Goal: Task Accomplishment & Management: Use online tool/utility

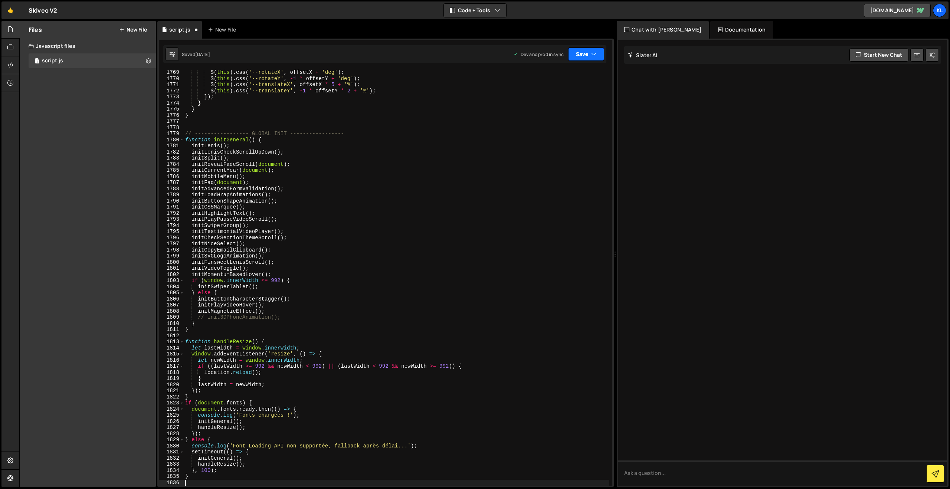
scroll to position [10830, 0]
click at [595, 52] on icon "button" at bounding box center [593, 53] width 5 height 7
click at [545, 102] on div "3 days ago" at bounding box center [543, 104] width 14 height 6
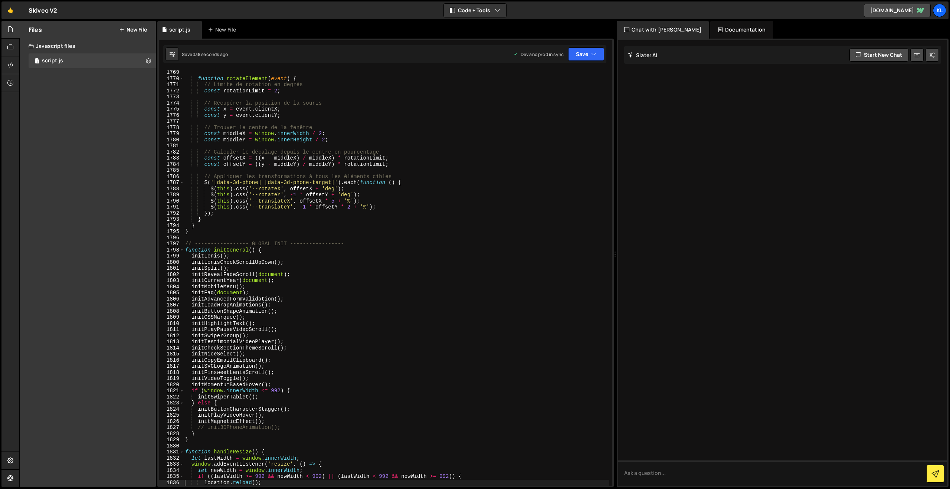
click at [305, 123] on div "function rotateElement ( event ) { // Limite de rotation en degrés const rotati…" at bounding box center [397, 283] width 426 height 428
type textarea "}"
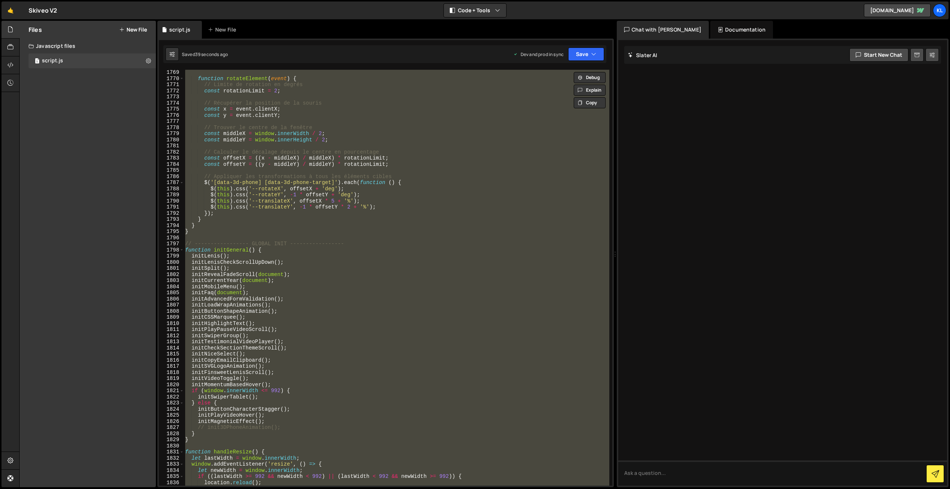
paste textarea
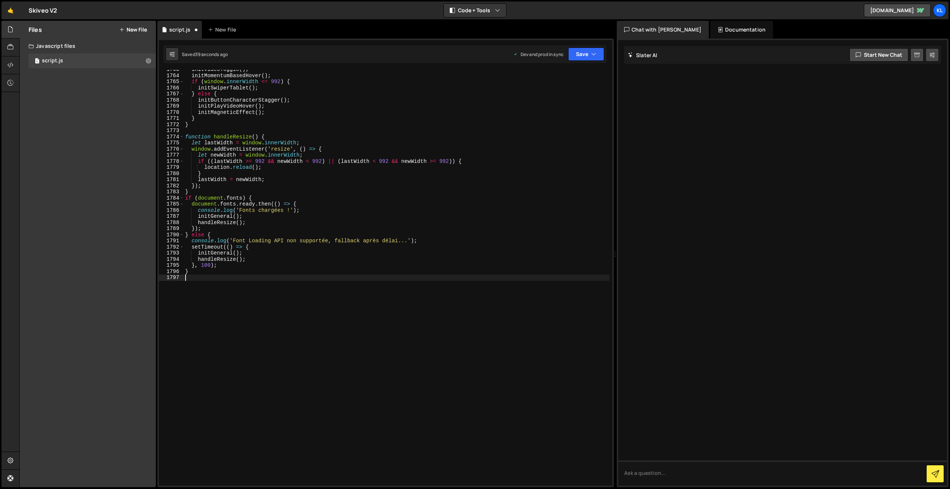
scroll to position [10796, 0]
click at [585, 52] on button "Save" at bounding box center [586, 54] width 36 height 13
click at [534, 108] on div "Saved 37 seconds ago" at bounding box center [561, 104] width 77 height 9
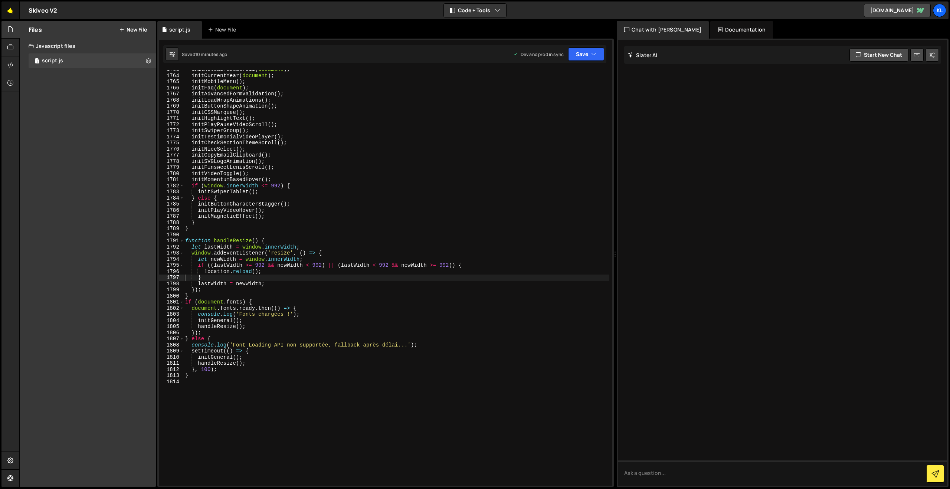
click at [12, 11] on link "🤙" at bounding box center [10, 10] width 18 height 18
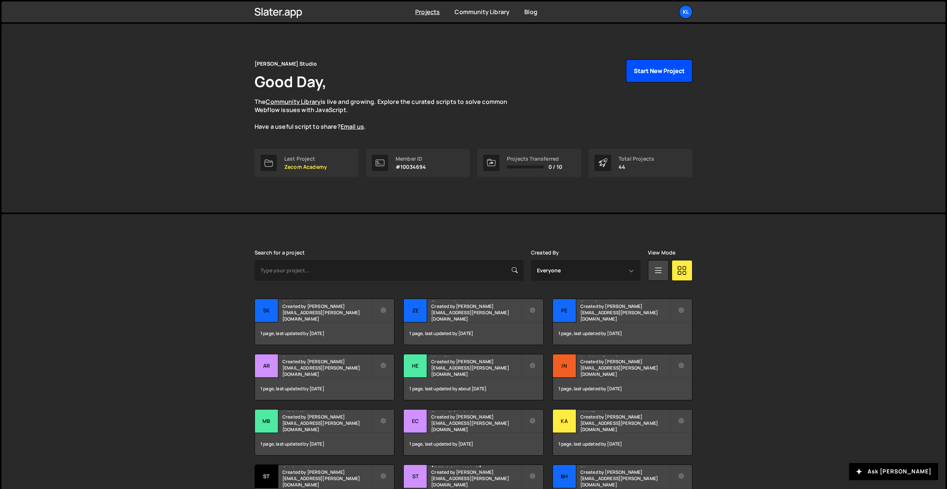
click at [640, 76] on button "Start New Project" at bounding box center [659, 70] width 66 height 23
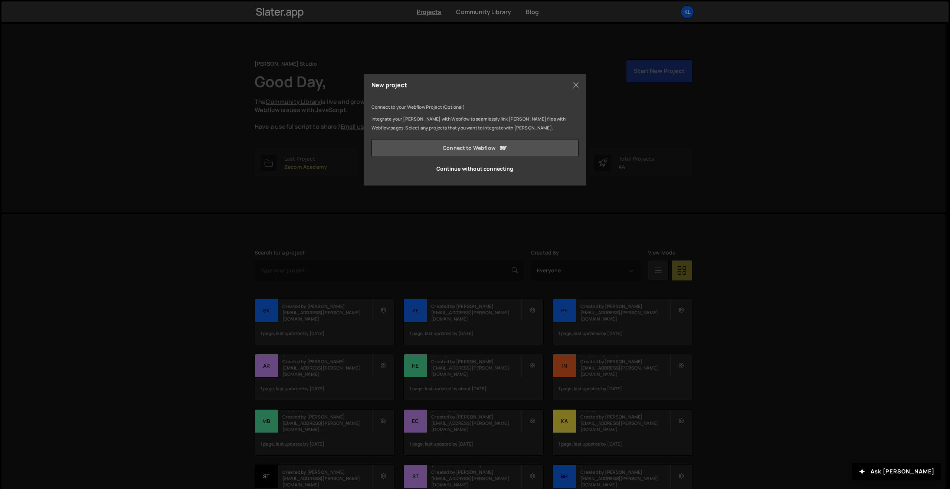
click at [481, 149] on link "Connect to Webflow" at bounding box center [475, 148] width 207 height 18
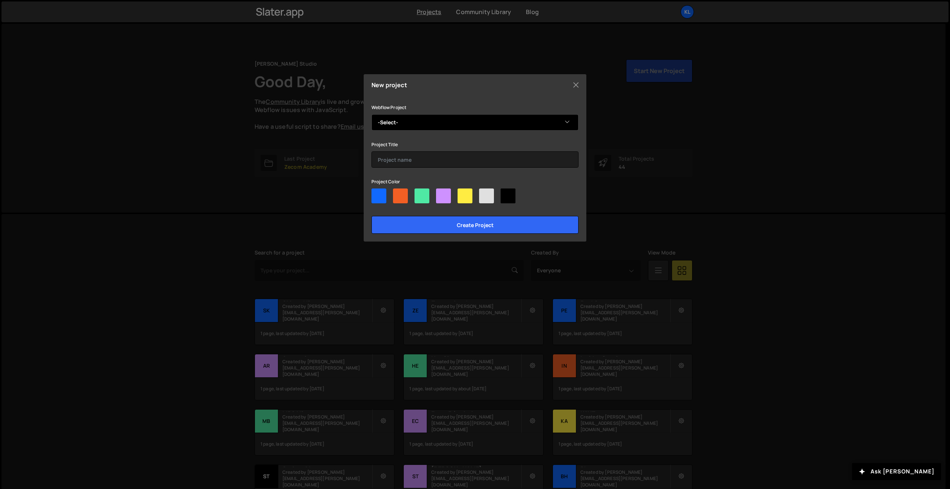
click at [389, 119] on select "-Select- Trakalyze" at bounding box center [475, 122] width 207 height 16
select select "68b07786cd46bf773052c817"
click at [372, 114] on select "-Select- Trakalyze" at bounding box center [475, 122] width 207 height 16
click at [381, 195] on div at bounding box center [379, 196] width 15 height 15
click at [376, 193] on input"] "radio" at bounding box center [374, 191] width 5 height 5
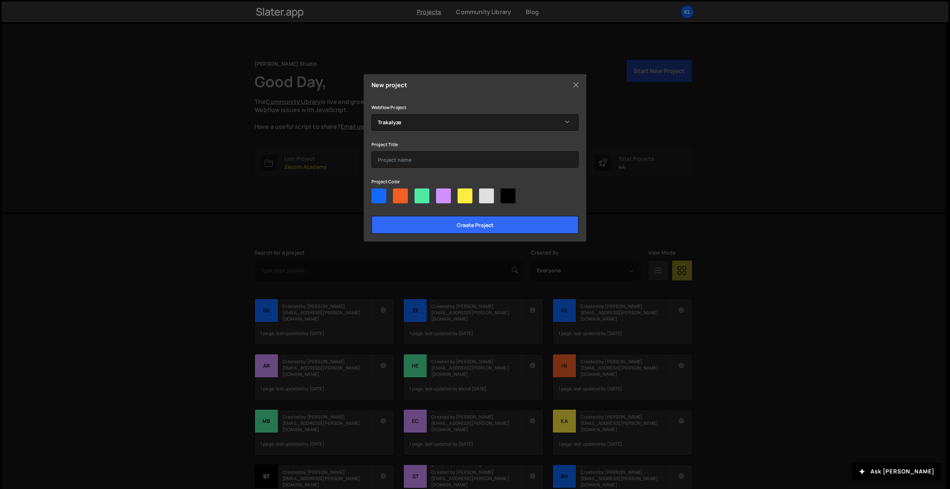
radio input"] "true"
click at [430, 226] on input "Create project" at bounding box center [475, 225] width 207 height 18
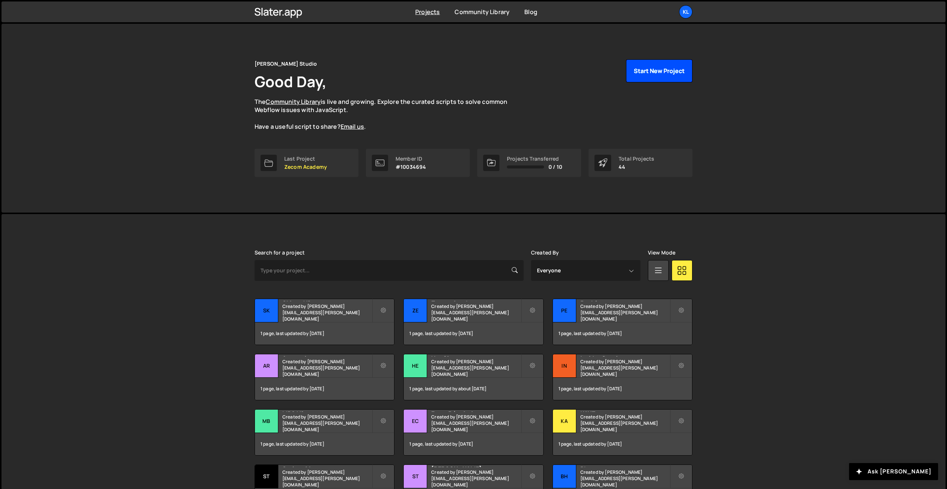
click at [655, 68] on button "Start New Project" at bounding box center [659, 70] width 66 height 23
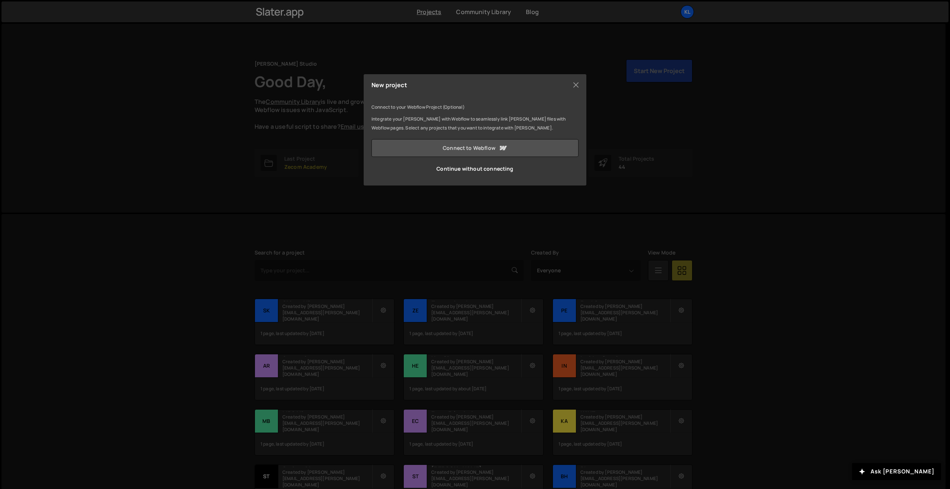
click at [447, 143] on link "Connect to Webflow" at bounding box center [475, 148] width 207 height 18
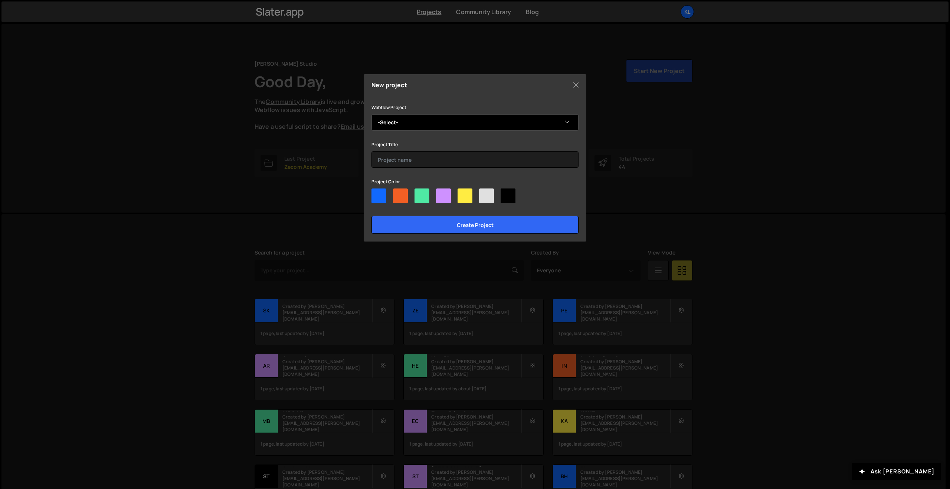
click at [419, 117] on select "-Select- Trakalyze" at bounding box center [475, 122] width 207 height 16
select select "68b07786cd46bf773052c817"
click at [372, 114] on select "-Select- Trakalyze" at bounding box center [475, 122] width 207 height 16
click at [386, 191] on div at bounding box center [379, 196] width 15 height 15
click at [376, 191] on input"] "radio" at bounding box center [374, 191] width 5 height 5
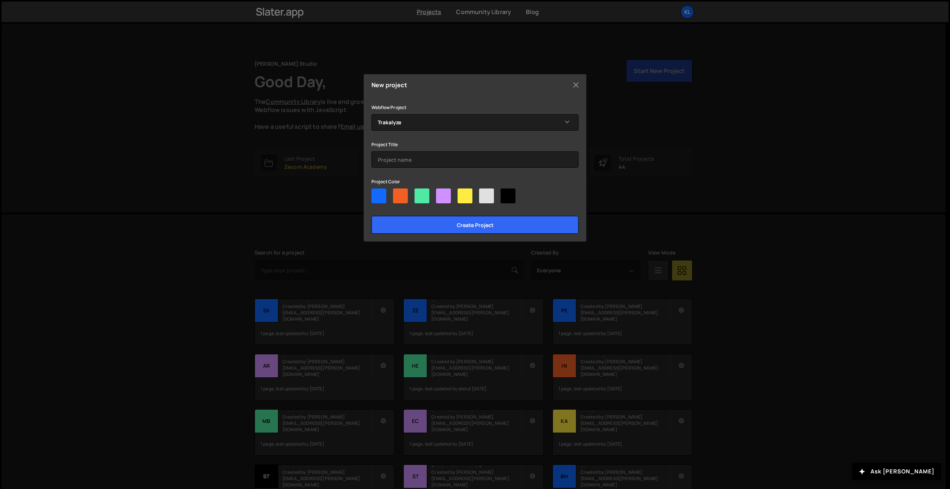
radio input"] "true"
click at [393, 161] on input "text" at bounding box center [475, 159] width 207 height 16
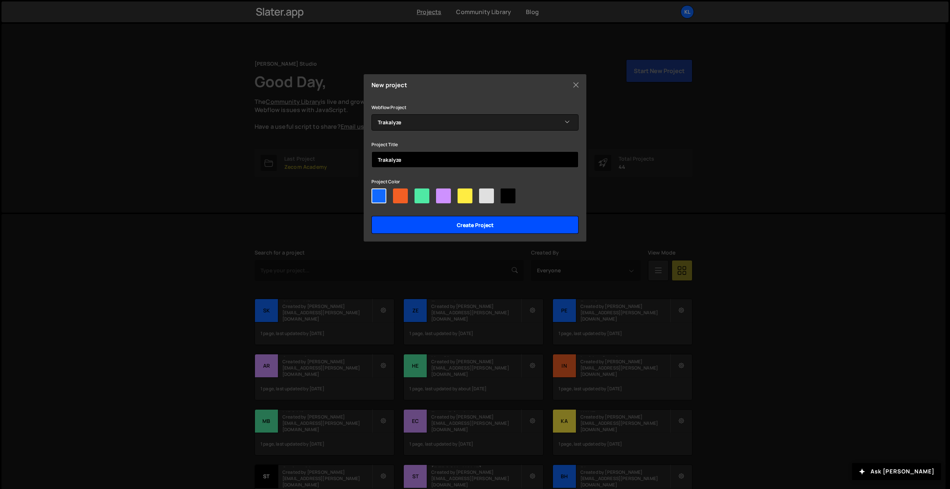
type input "Trakalyze"
click at [425, 224] on input "Create project" at bounding box center [475, 225] width 207 height 18
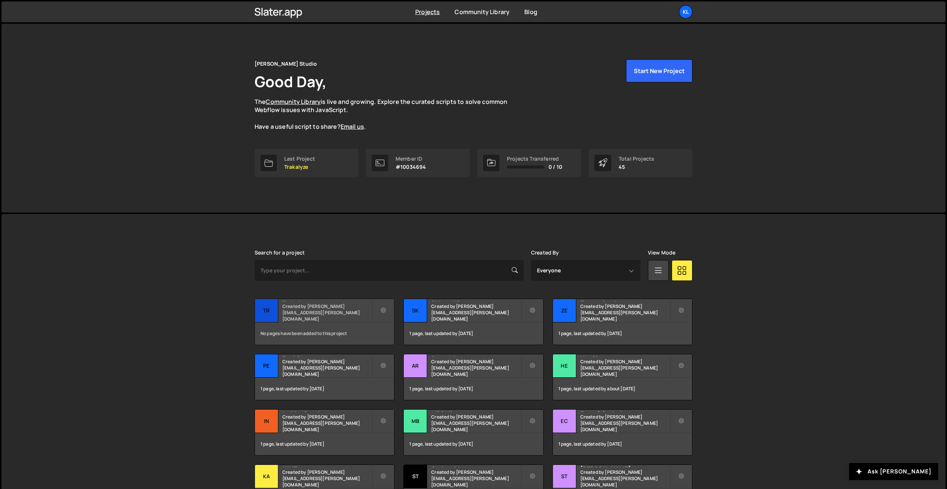
click at [309, 316] on small "Created by [PERSON_NAME][EMAIL_ADDRESS][PERSON_NAME][DOMAIN_NAME]" at bounding box center [327, 312] width 89 height 19
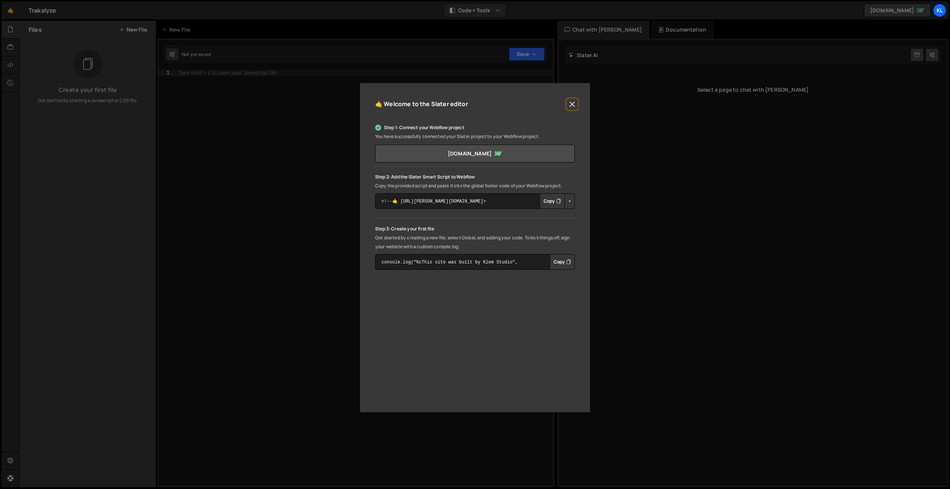
click at [571, 102] on button "Close" at bounding box center [572, 104] width 11 height 11
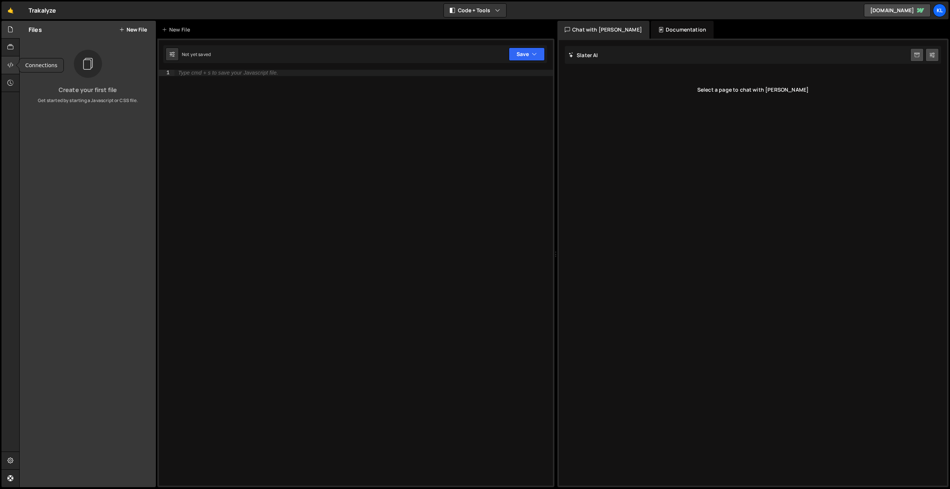
click at [7, 69] on div at bounding box center [10, 65] width 18 height 18
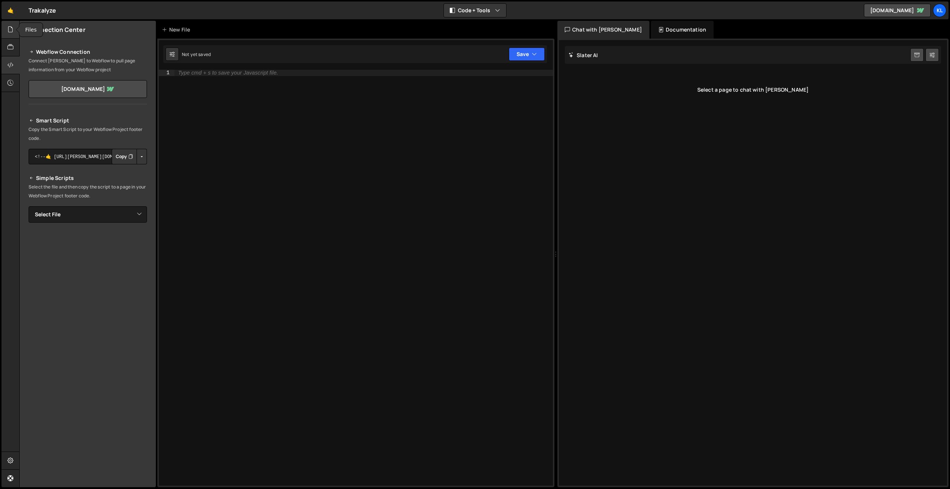
click at [11, 34] on div at bounding box center [10, 30] width 18 height 18
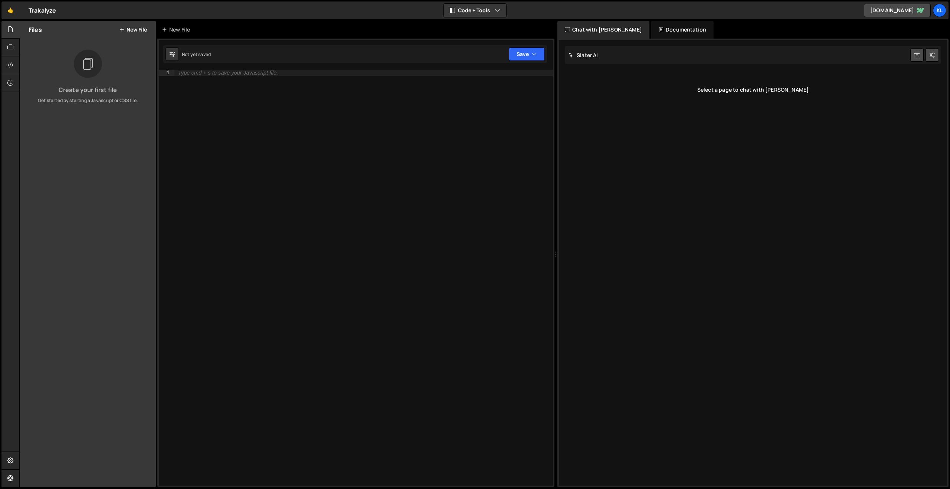
click at [144, 34] on div "Files New File" at bounding box center [88, 30] width 136 height 18
click at [138, 29] on button "New File" at bounding box center [133, 30] width 28 height 6
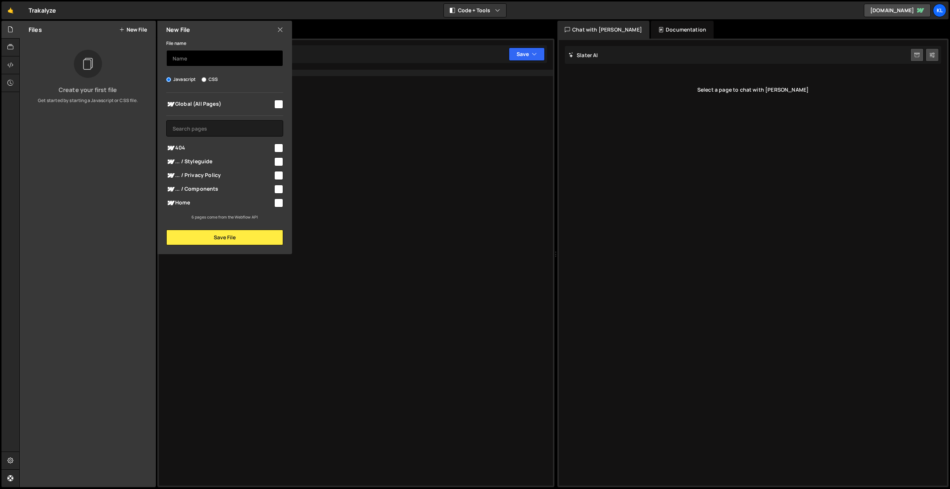
click at [202, 59] on input "text" at bounding box center [224, 58] width 117 height 16
type input "script"
click at [280, 104] on input "checkbox" at bounding box center [278, 104] width 9 height 9
checkbox input "true"
click at [241, 235] on button "Save File" at bounding box center [224, 238] width 117 height 16
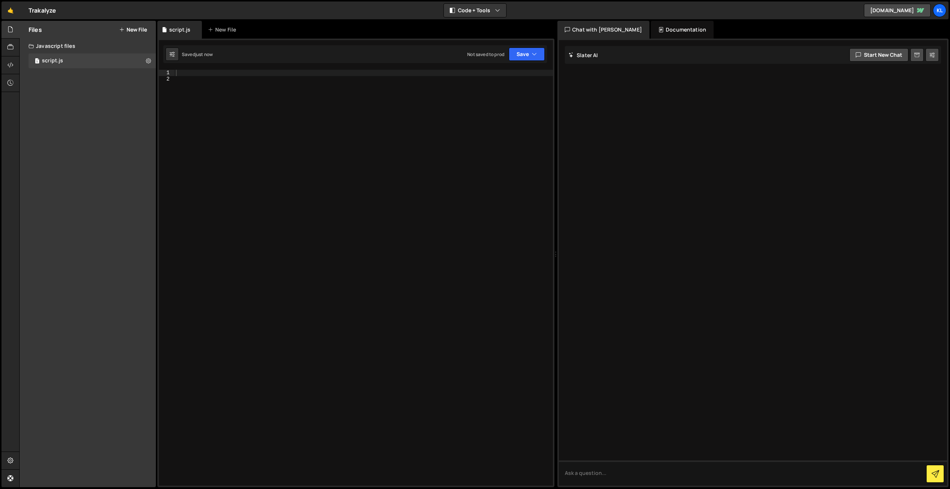
click at [342, 140] on div at bounding box center [363, 284] width 379 height 428
click at [280, 71] on div at bounding box center [363, 284] width 379 height 428
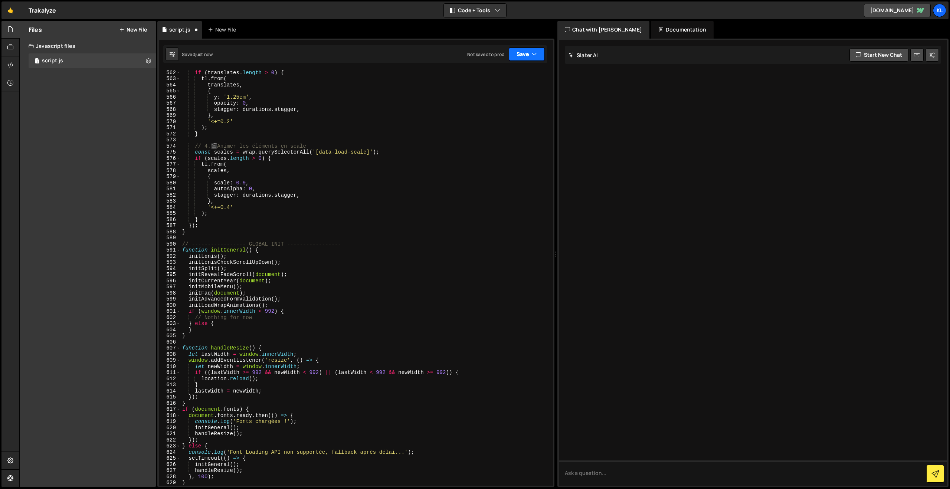
click at [523, 58] on button "Save" at bounding box center [527, 54] width 36 height 13
click at [507, 104] on div "Not saved to prod" at bounding box center [501, 104] width 77 height 9
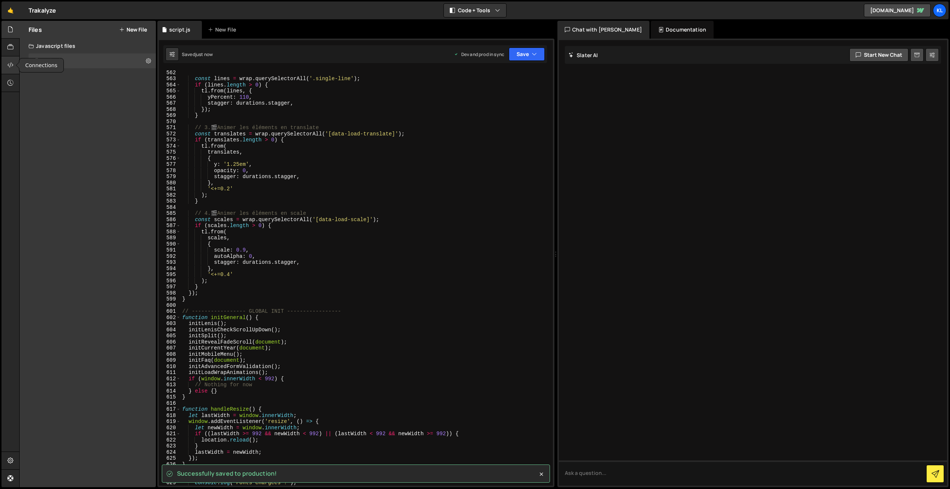
click at [12, 65] on icon at bounding box center [10, 65] width 6 height 8
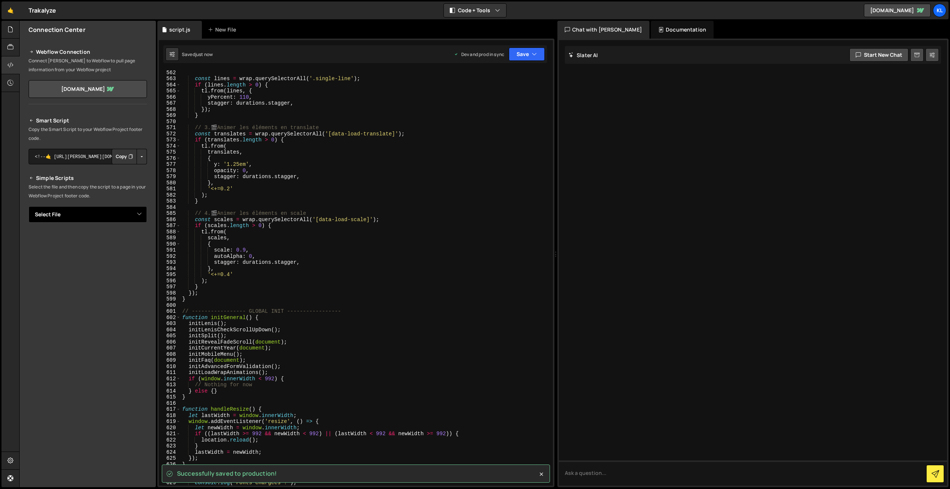
click at [132, 216] on select "Select File script.js" at bounding box center [88, 214] width 118 height 16
select select "45640"
click at [29, 206] on select "Select File script.js" at bounding box center [88, 214] width 118 height 16
click at [128, 236] on icon "Button group with nested dropdown" at bounding box center [130, 239] width 4 height 7
